Goal: Information Seeking & Learning: Learn about a topic

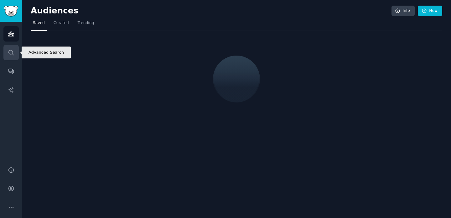
click at [8, 52] on icon "Sidebar" at bounding box center [11, 52] width 7 height 7
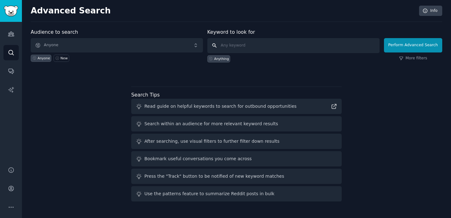
click at [258, 41] on input "text" at bounding box center [293, 45] width 172 height 15
type input "honeylove"
click button "Perform Advanced Search" at bounding box center [413, 45] width 58 height 14
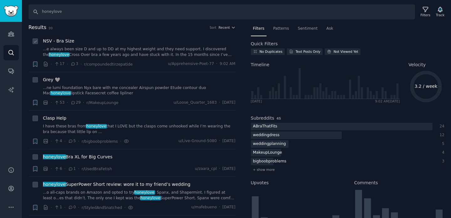
click at [143, 49] on link "...e always been size D and up to DD at my highest weight and they need support…" at bounding box center [139, 52] width 192 height 11
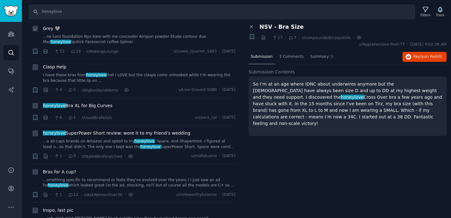
scroll to position [53, 0]
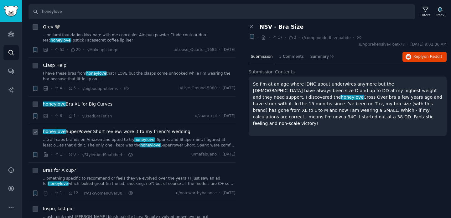
click at [158, 139] on link "...o all-caps brands on Amazon and opted to try honeylove , Spanx, and Shapermi…" at bounding box center [139, 142] width 192 height 11
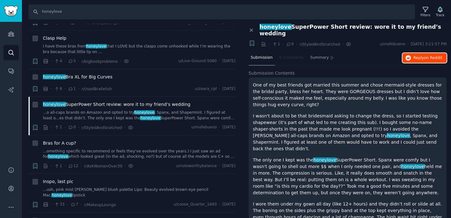
click at [424, 56] on span "on Reddit" at bounding box center [433, 58] width 18 height 4
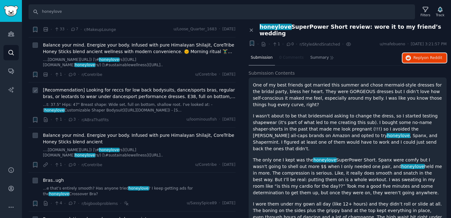
scroll to position [259, 0]
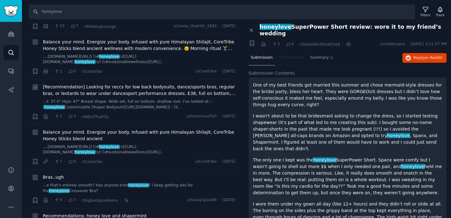
click at [154, 99] on link "...t: 37.5" Hips: 47" Breast shape: Wide set, full on bottom, shallow root. I'v…" at bounding box center [139, 104] width 192 height 11
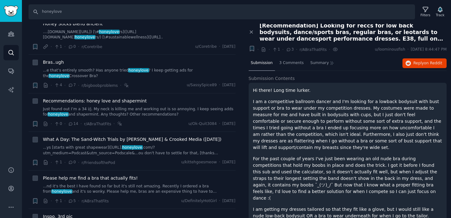
scroll to position [377, 0]
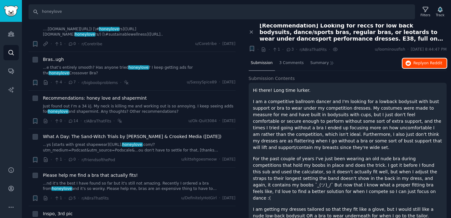
click at [414, 67] on button "Reply on Reddit" at bounding box center [424, 64] width 44 height 10
click at [108, 142] on link "...ys [starts with great shapewear]([URL]. honeylove .com/?utm_medium=Podcast&u…" at bounding box center [139, 147] width 192 height 11
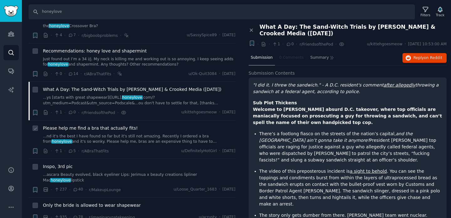
scroll to position [427, 0]
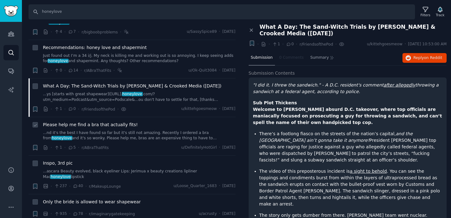
click at [149, 139] on div "Please help me find a bra that actually fits! ...nd it's the best I have found …" at bounding box center [139, 137] width 192 height 30
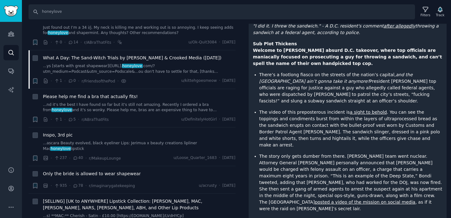
scroll to position [0, 0]
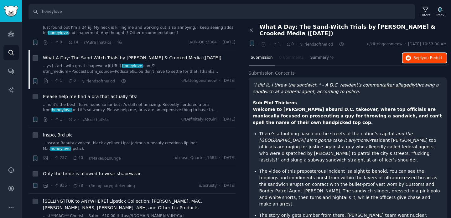
click at [415, 61] on button "Reply on Reddit" at bounding box center [424, 58] width 44 height 10
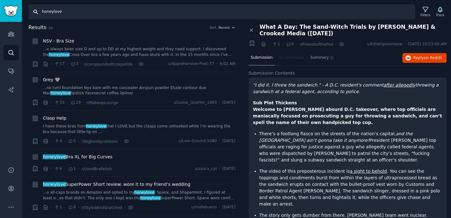
click at [170, 11] on input "honeylove" at bounding box center [221, 11] width 386 height 15
click at [427, 13] on div "Filters" at bounding box center [425, 15] width 10 height 4
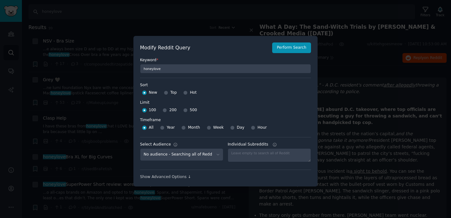
scroll to position [4, 0]
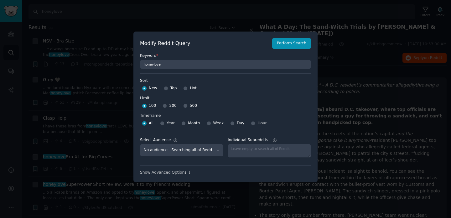
click at [355, 143] on div at bounding box center [225, 109] width 451 height 218
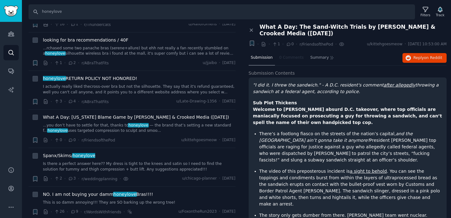
scroll to position [1323, 0]
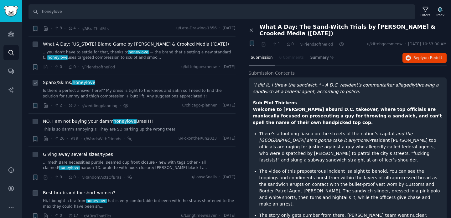
click at [126, 88] on link "Is there a perfect answer here?? My dress is tight to the knees and satin so I …" at bounding box center [139, 93] width 192 height 11
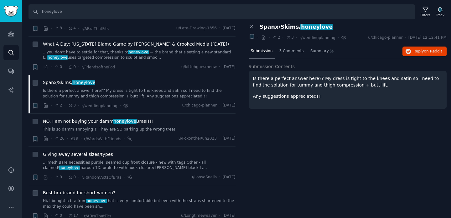
click at [412, 56] on div "Submission 3 Comments Summary Reply on Reddit" at bounding box center [347, 51] width 198 height 15
click at [412, 52] on button "Reply on Reddit" at bounding box center [424, 52] width 44 height 10
